Goal: Task Accomplishment & Management: Manage account settings

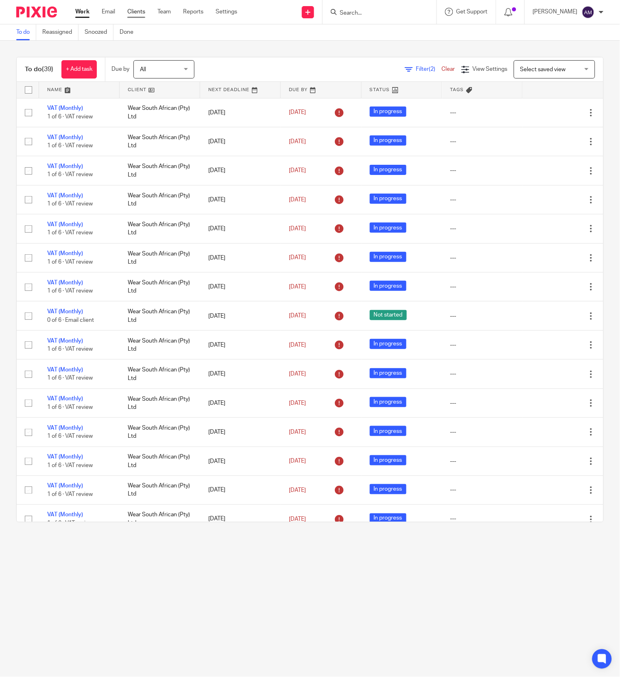
click at [138, 10] on link "Clients" at bounding box center [136, 12] width 18 height 8
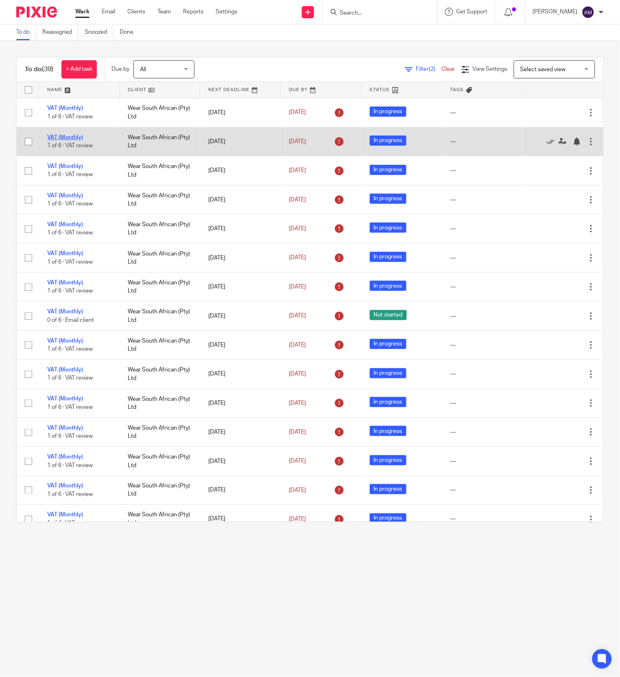
click at [73, 136] on link "VAT (Monthly)" at bounding box center [65, 138] width 36 height 6
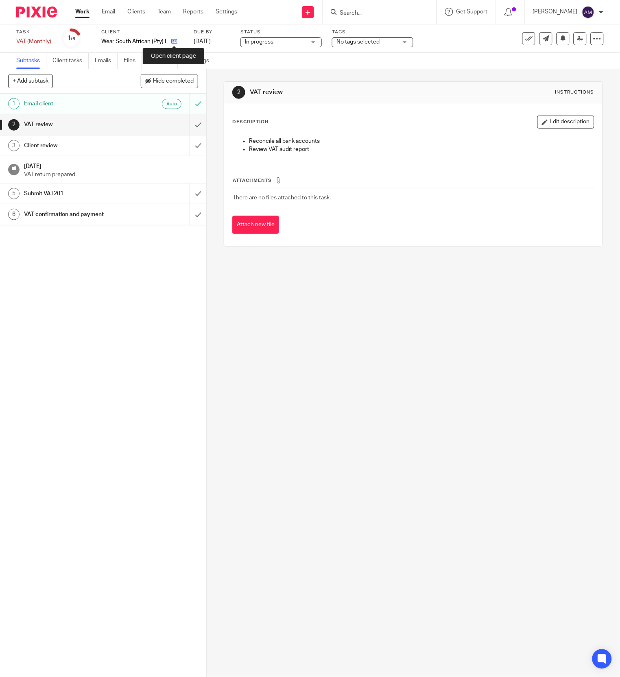
click at [173, 42] on icon at bounding box center [174, 41] width 6 height 6
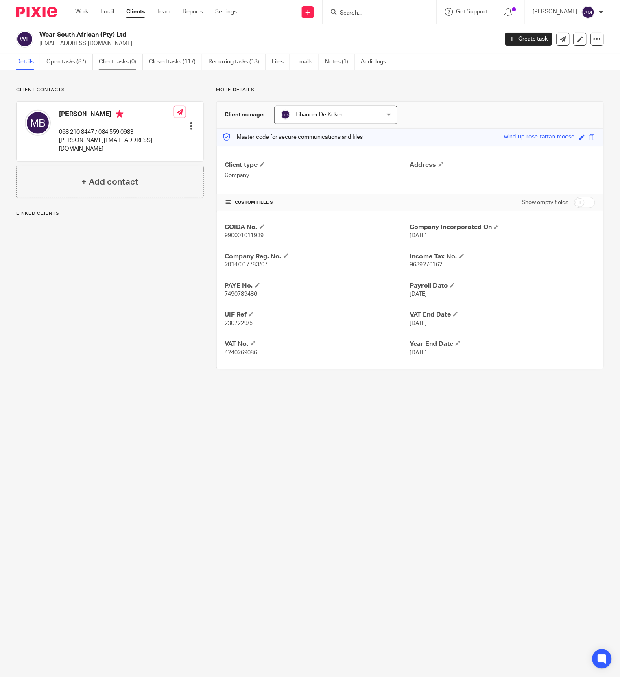
click at [124, 61] on link "Client tasks (0)" at bounding box center [121, 62] width 44 height 16
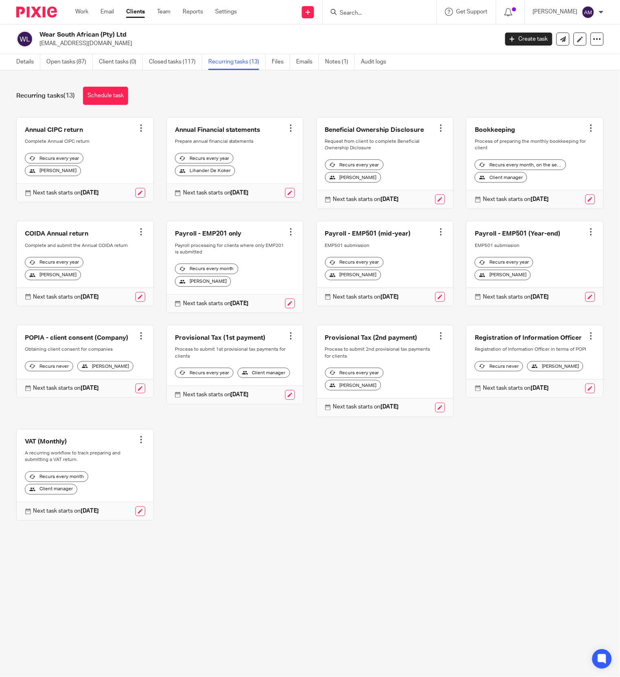
click at [137, 444] on div at bounding box center [141, 440] width 8 height 8
click at [121, 523] on span "Cancel schedule" at bounding box center [104, 526] width 43 height 6
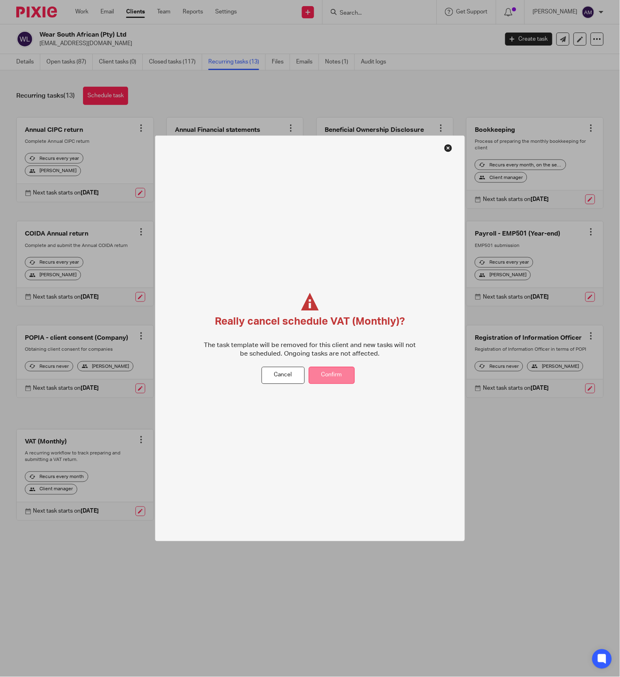
click at [329, 379] on button "Confirm" at bounding box center [332, 376] width 46 height 18
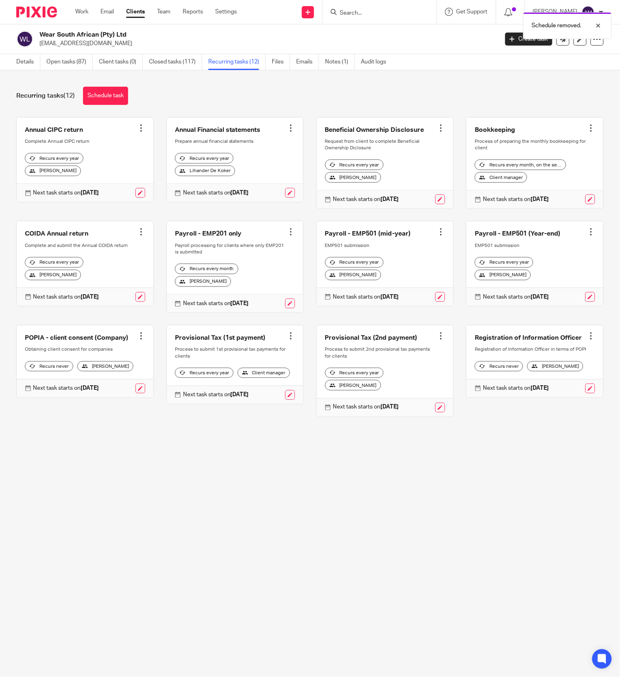
click at [287, 340] on div at bounding box center [291, 336] width 8 height 8
click at [263, 403] on span "Cancel schedule" at bounding box center [249, 405] width 43 height 6
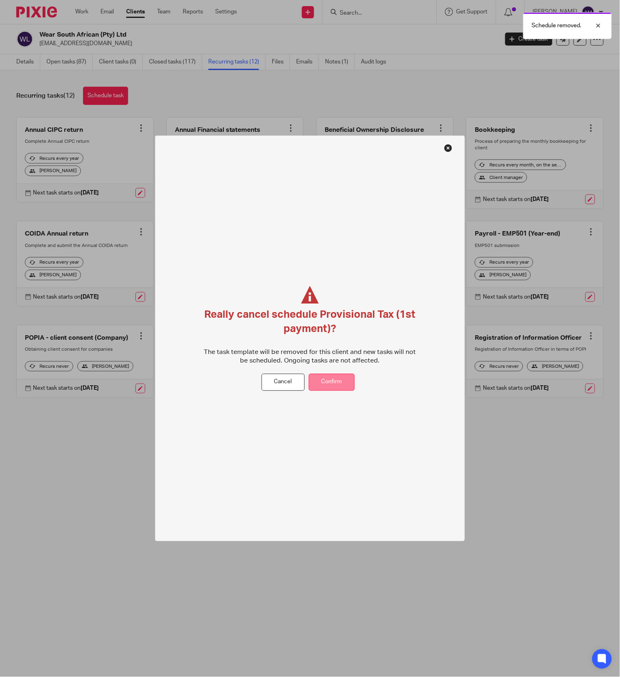
click at [338, 385] on button "Confirm" at bounding box center [332, 383] width 46 height 18
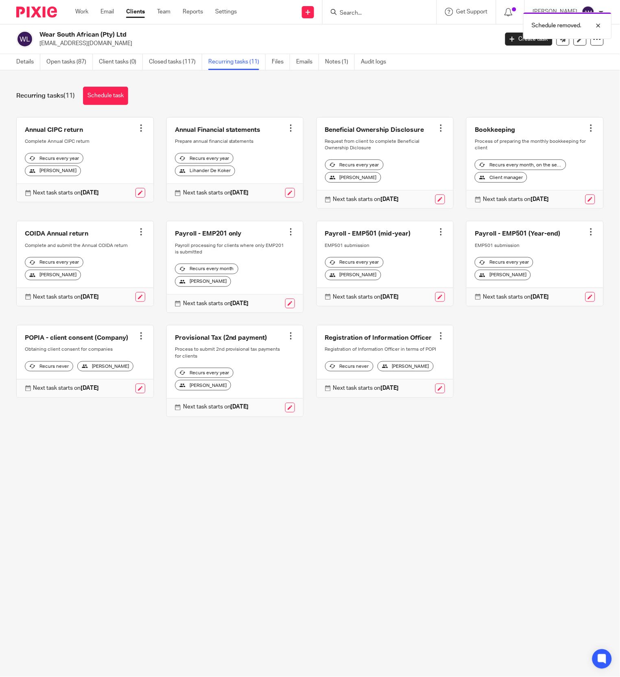
click at [287, 340] on div at bounding box center [291, 336] width 8 height 8
click at [264, 403] on span "Cancel schedule" at bounding box center [249, 405] width 43 height 6
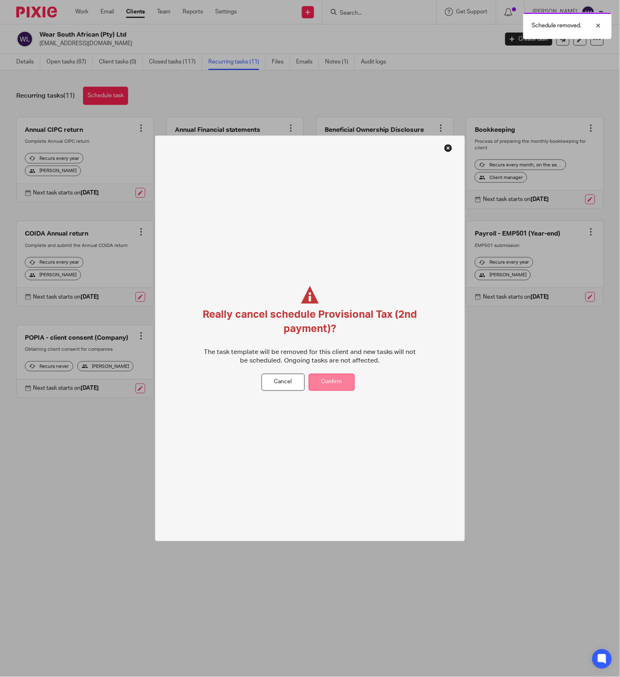
click at [329, 381] on button "Confirm" at bounding box center [332, 383] width 46 height 18
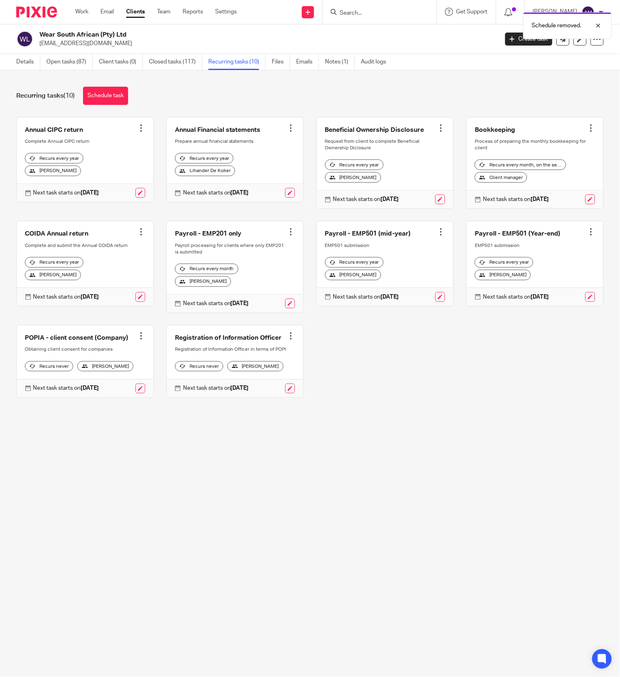
click at [287, 236] on div at bounding box center [291, 232] width 8 height 8
click at [259, 291] on span "Cancel schedule" at bounding box center [249, 292] width 43 height 6
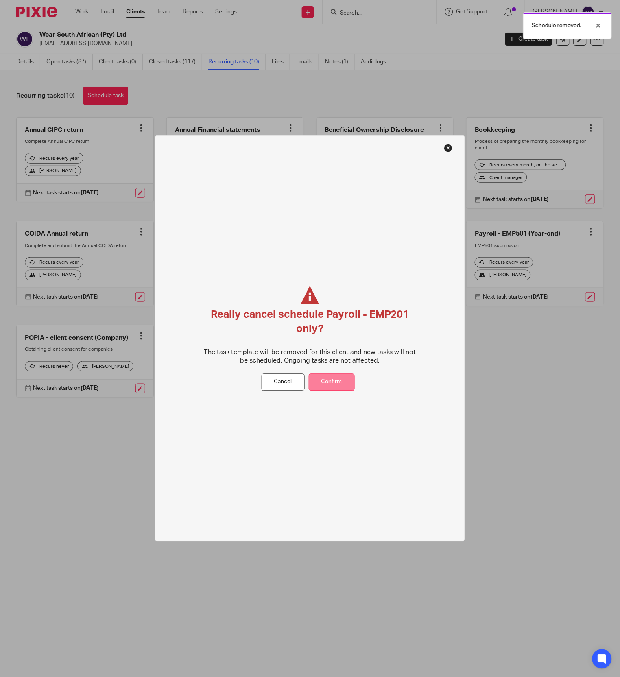
click at [343, 378] on button "Confirm" at bounding box center [332, 383] width 46 height 18
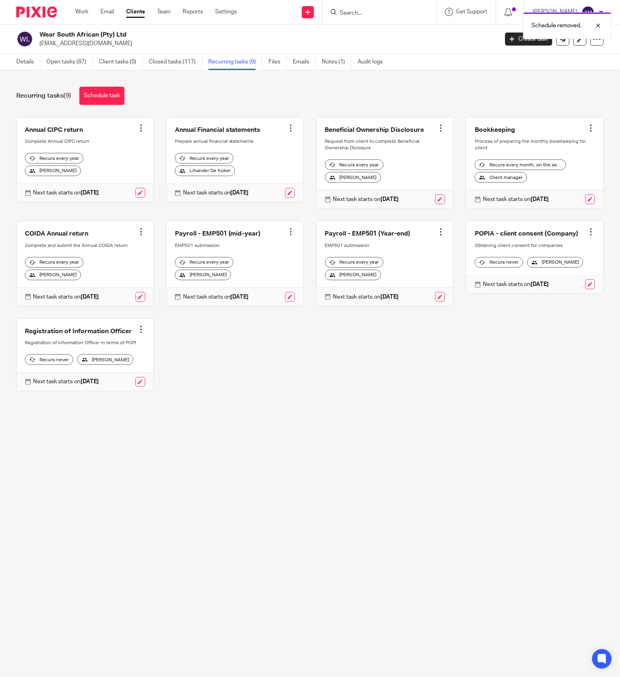
click at [437, 236] on div at bounding box center [441, 232] width 8 height 8
click at [587, 127] on div at bounding box center [591, 128] width 8 height 8
click at [546, 177] on span "Cancel schedule" at bounding box center [536, 180] width 43 height 6
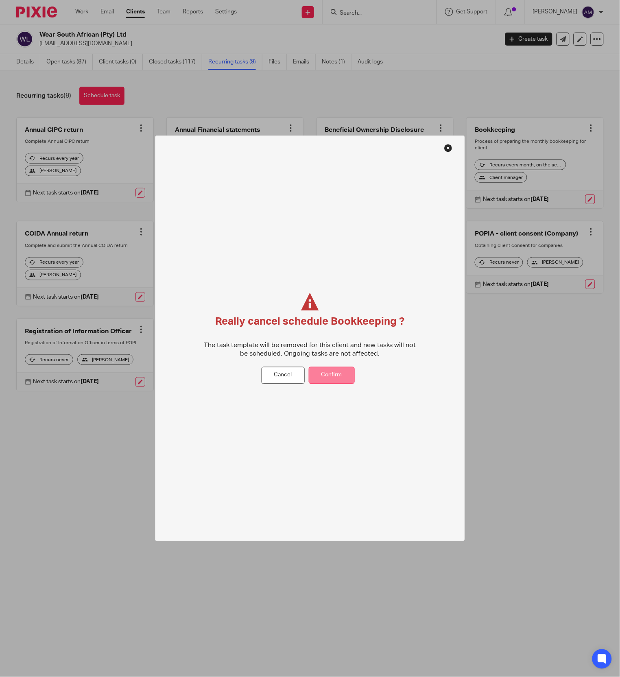
click at [339, 377] on button "Confirm" at bounding box center [332, 376] width 46 height 18
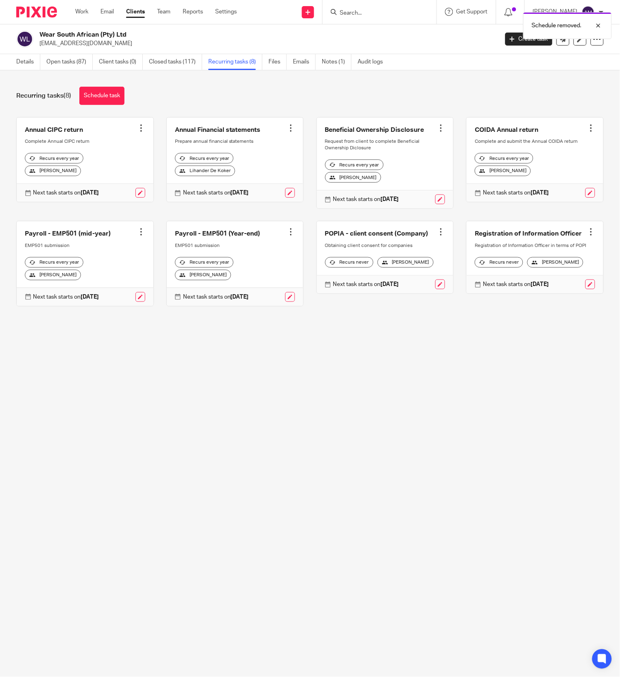
click at [287, 128] on div at bounding box center [291, 128] width 8 height 8
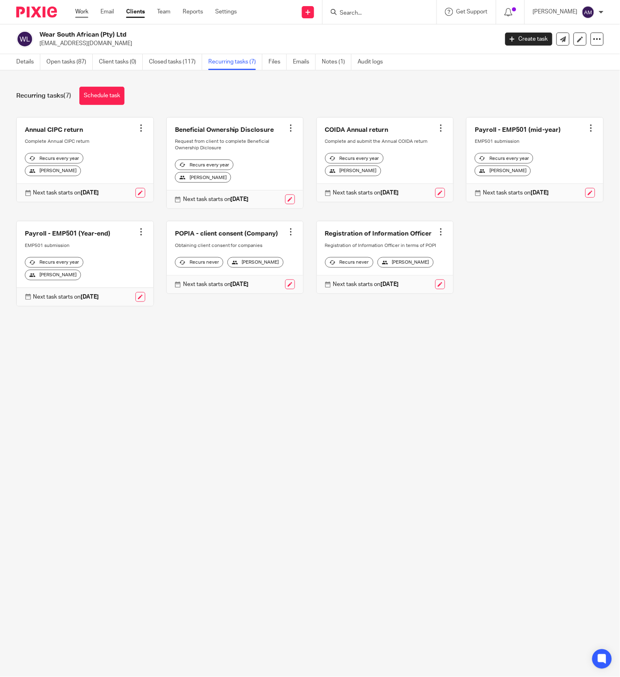
click at [83, 13] on link "Work" at bounding box center [81, 12] width 13 height 8
